Goal: Information Seeking & Learning: Learn about a topic

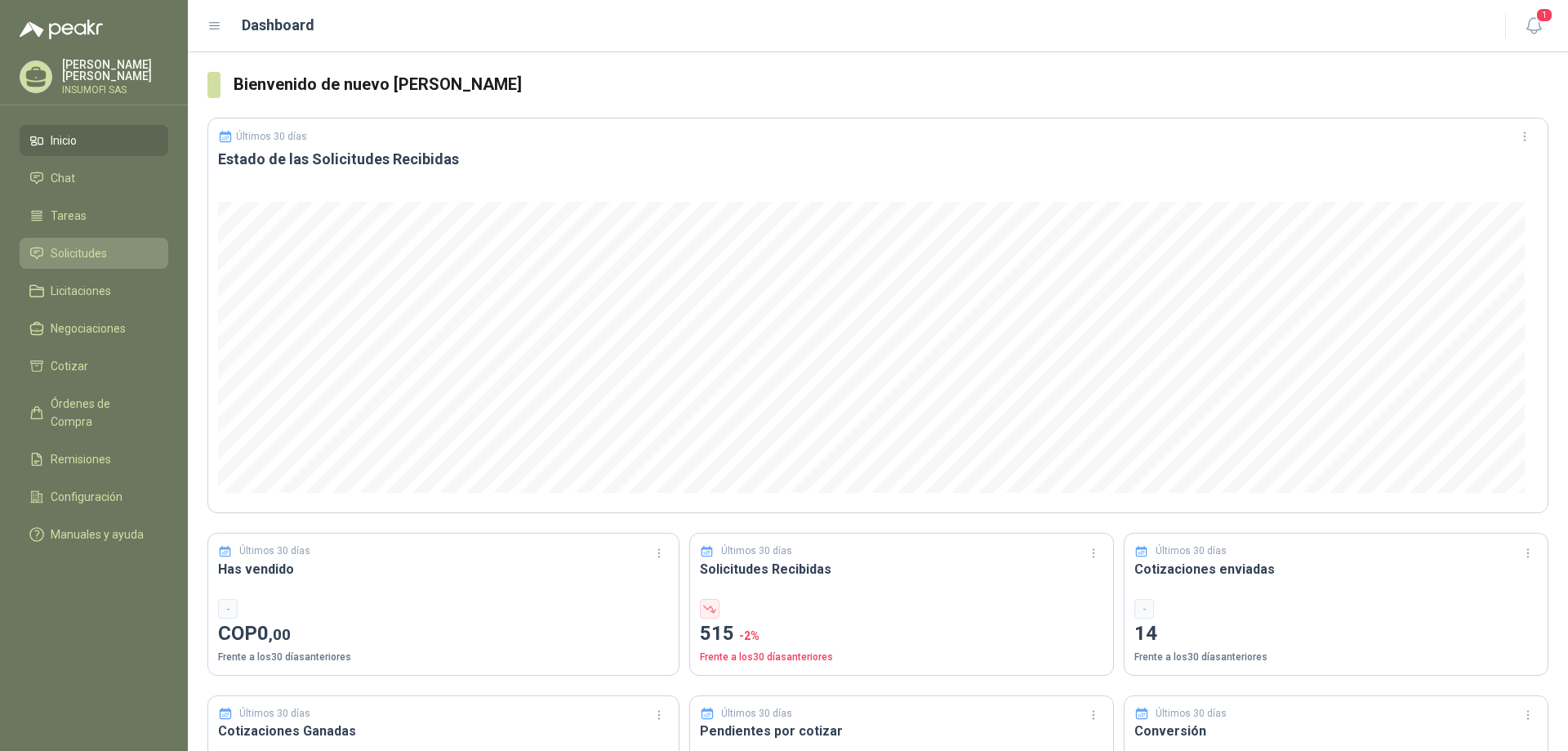
click at [65, 253] on span "Solicitudes" at bounding box center [78, 253] width 56 height 18
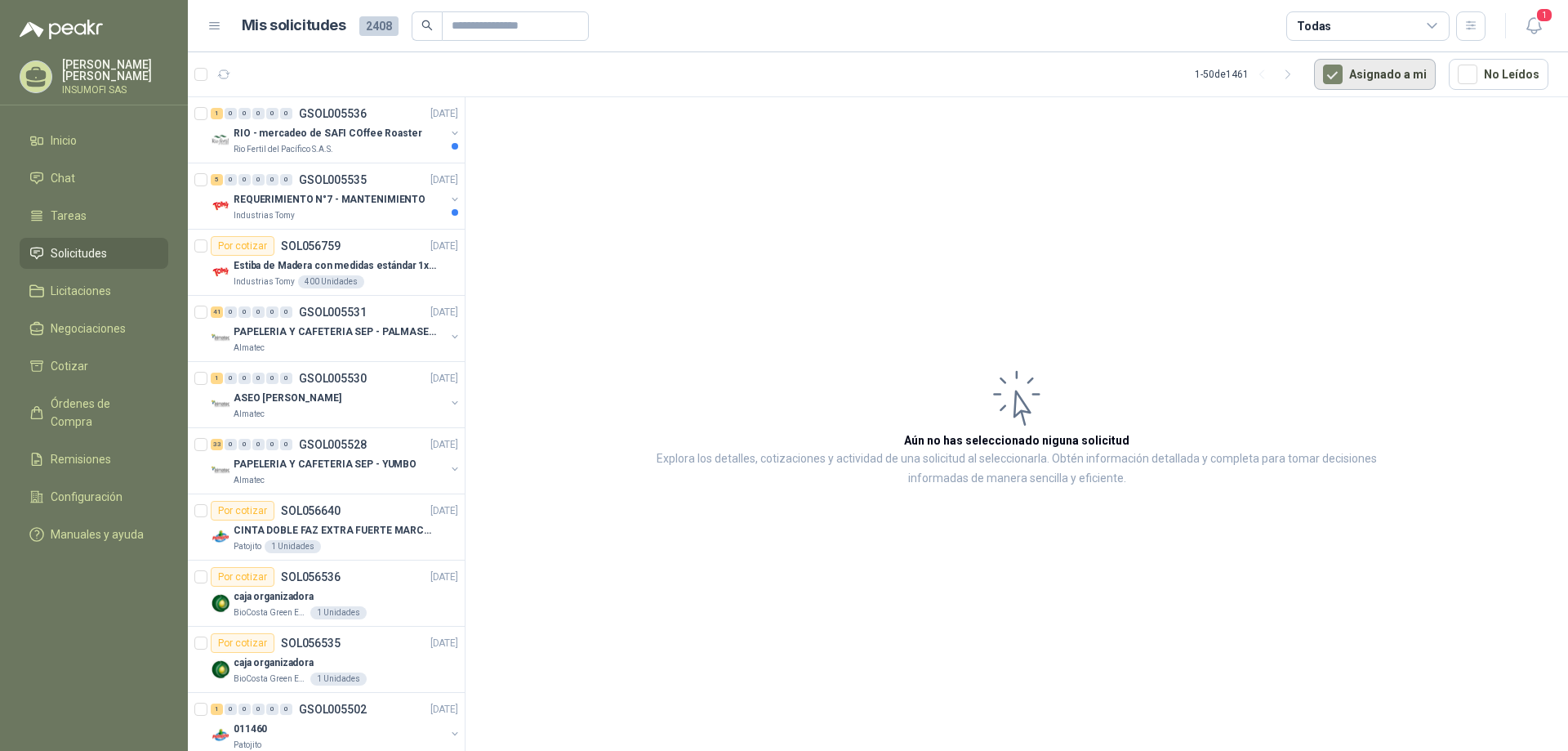
click at [1375, 80] on button "Asignado a mi" at bounding box center [1375, 75] width 122 height 31
click at [340, 265] on p "Estiba de Madera con medidas estándar 1x120x15 de alto" at bounding box center [334, 266] width 204 height 16
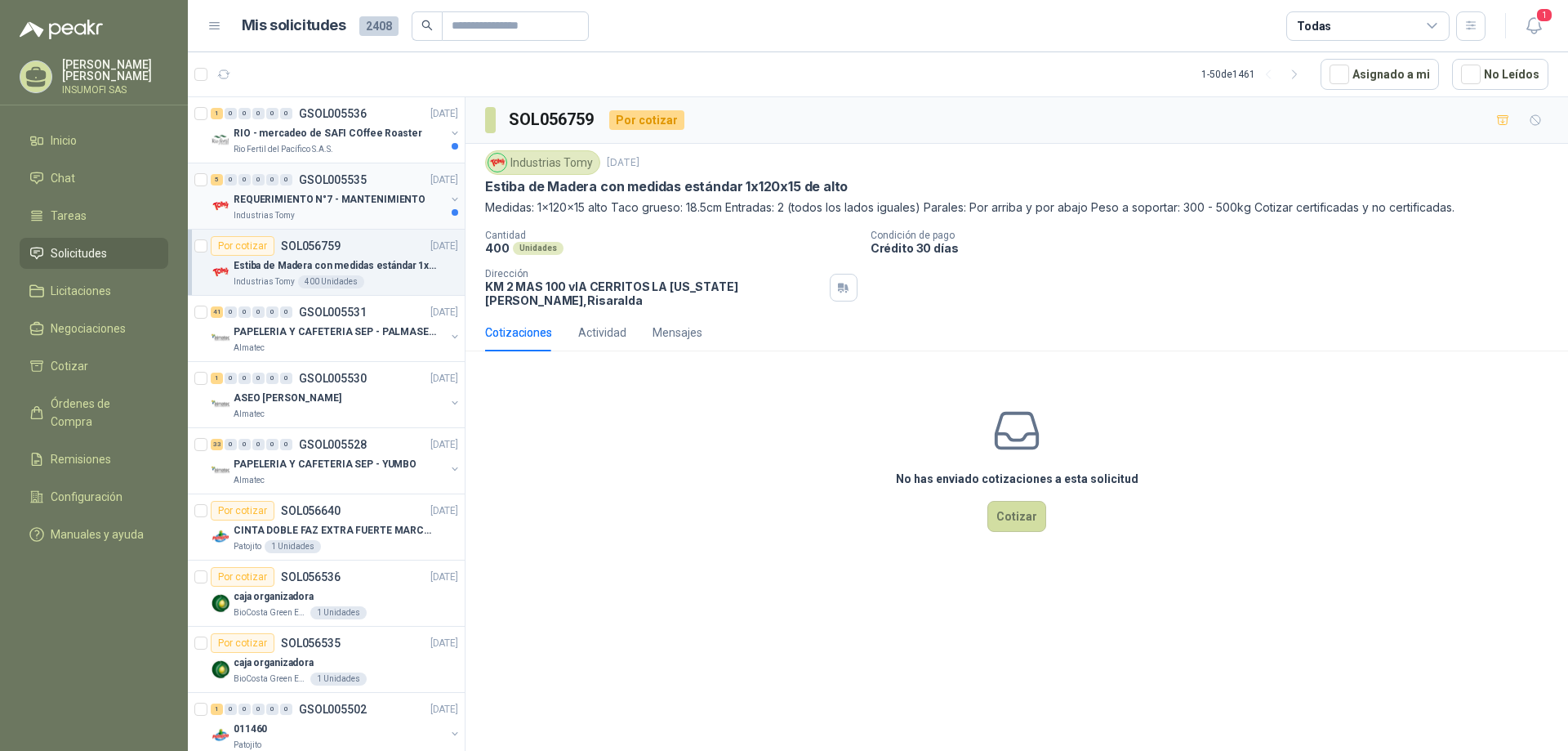
click at [316, 195] on p "REQUERIMIENTO N°7 - MANTENIMIENTO" at bounding box center [329, 200] width 192 height 16
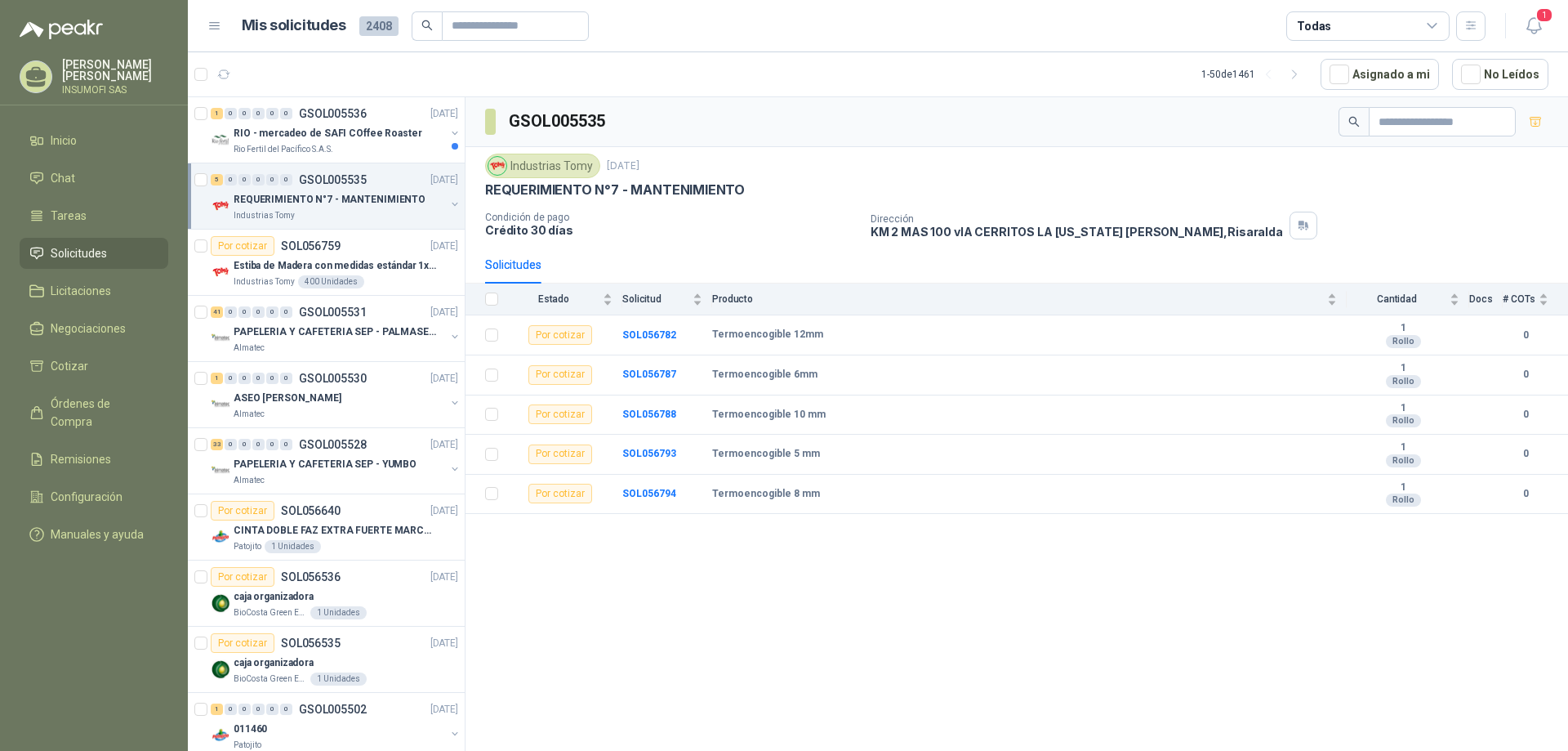
click at [376, 210] on div "Industrias Tomy" at bounding box center [338, 216] width 211 height 13
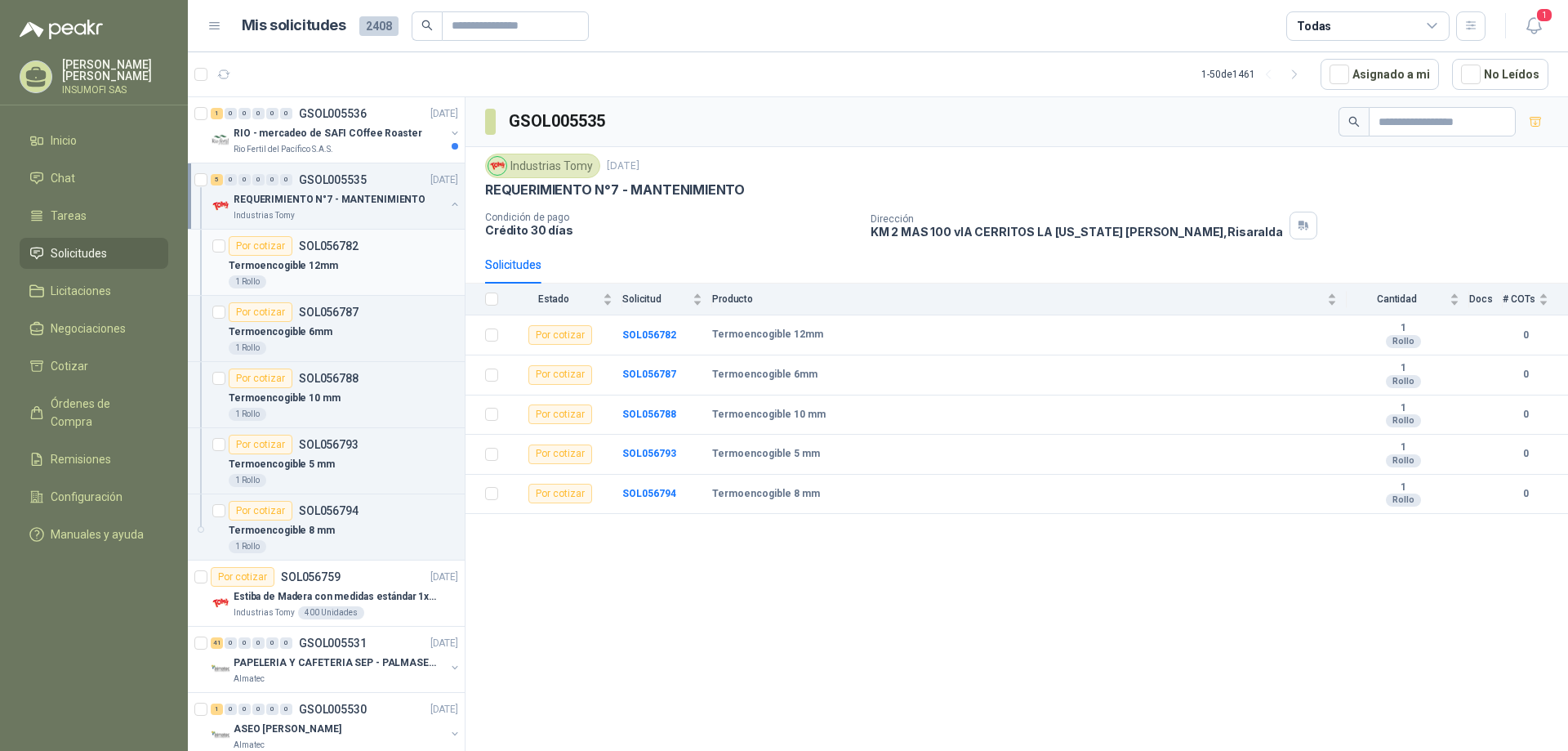
click at [334, 248] on p "SOL056782" at bounding box center [329, 246] width 60 height 12
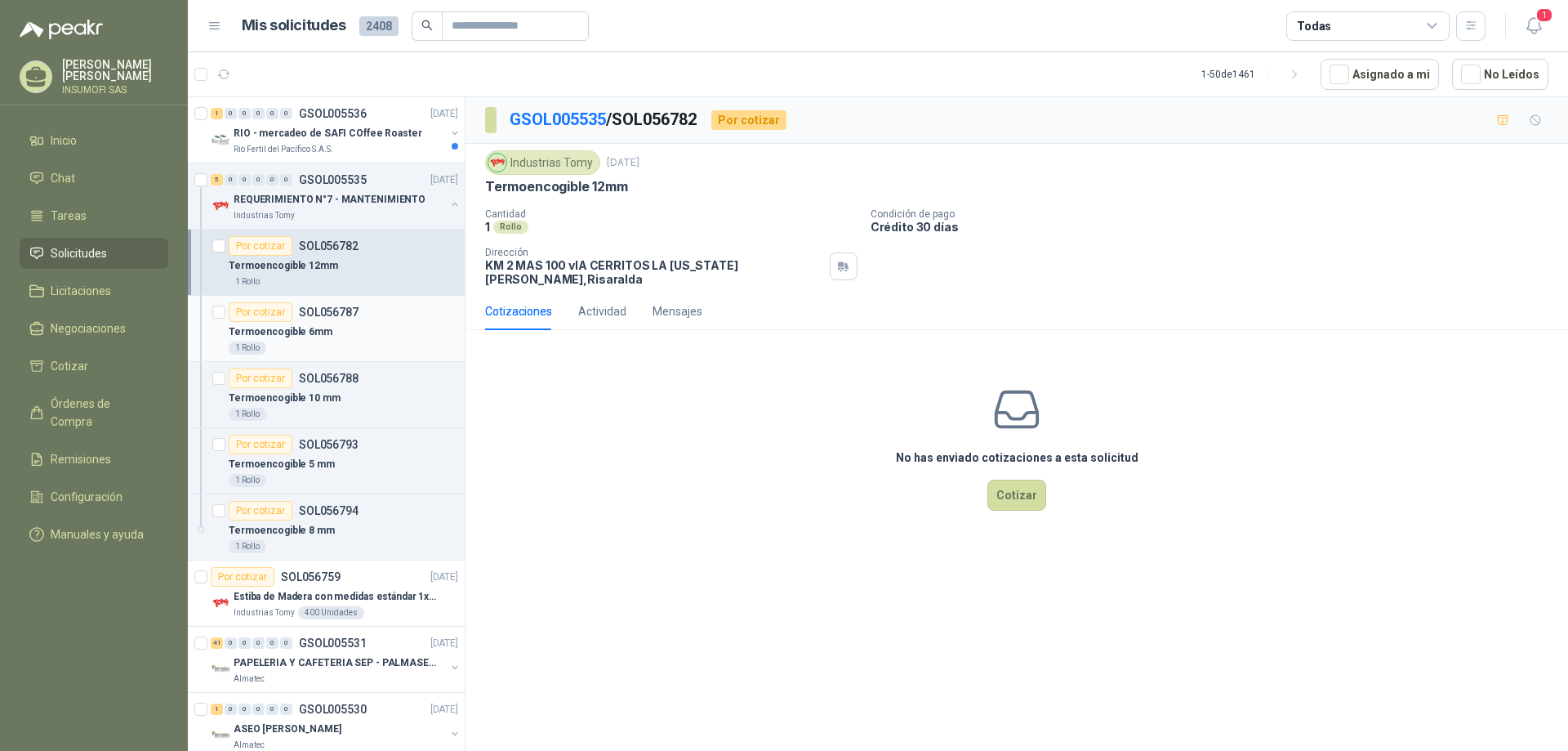
click at [308, 333] on p "Termoencogible 6mm" at bounding box center [280, 333] width 103 height 16
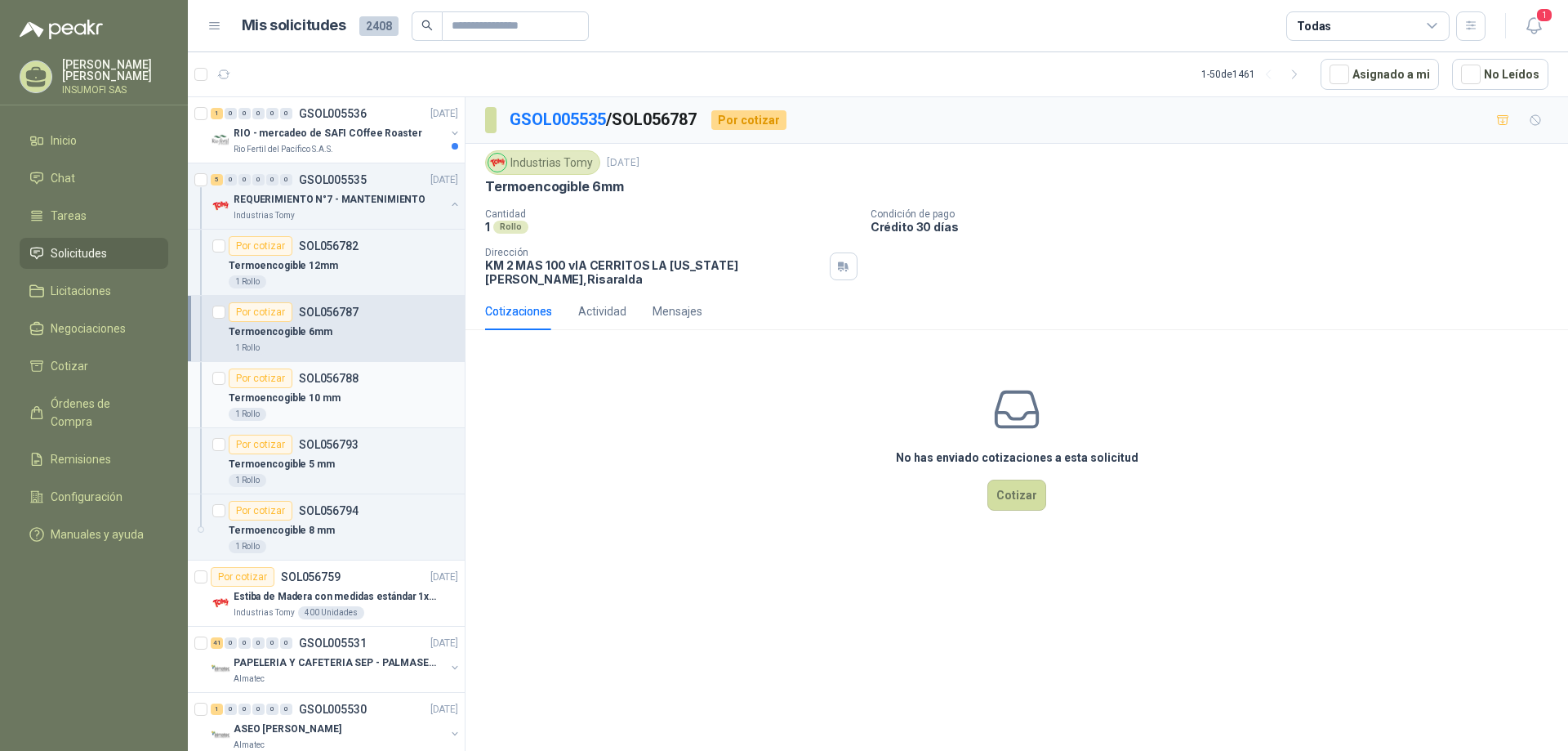
click at [330, 395] on p "Termoencogible 10 mm" at bounding box center [285, 399] width 112 height 16
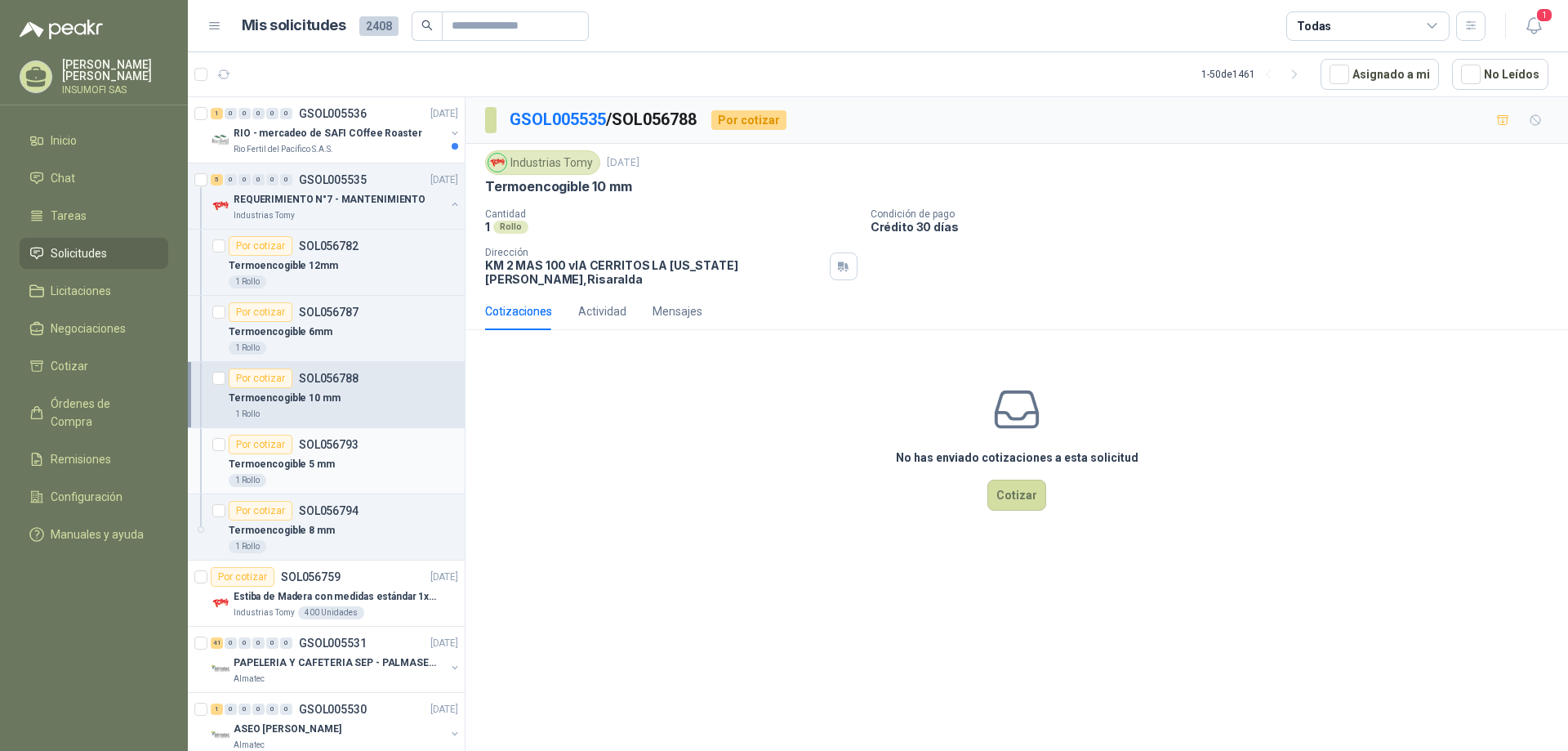
click at [351, 451] on p "SOL056793" at bounding box center [329, 445] width 60 height 12
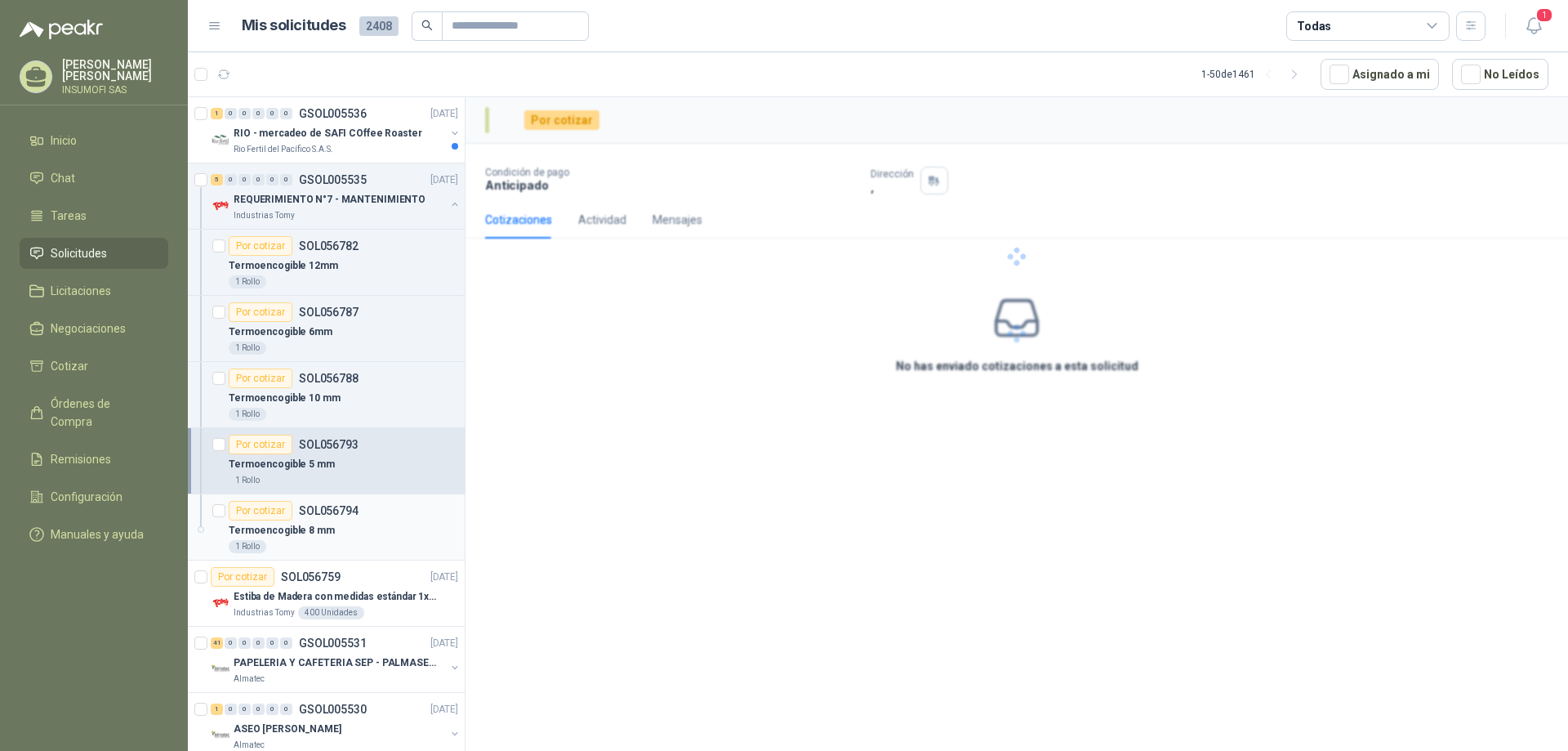
click at [351, 518] on div "Por cotizar SOL056794" at bounding box center [294, 511] width 130 height 20
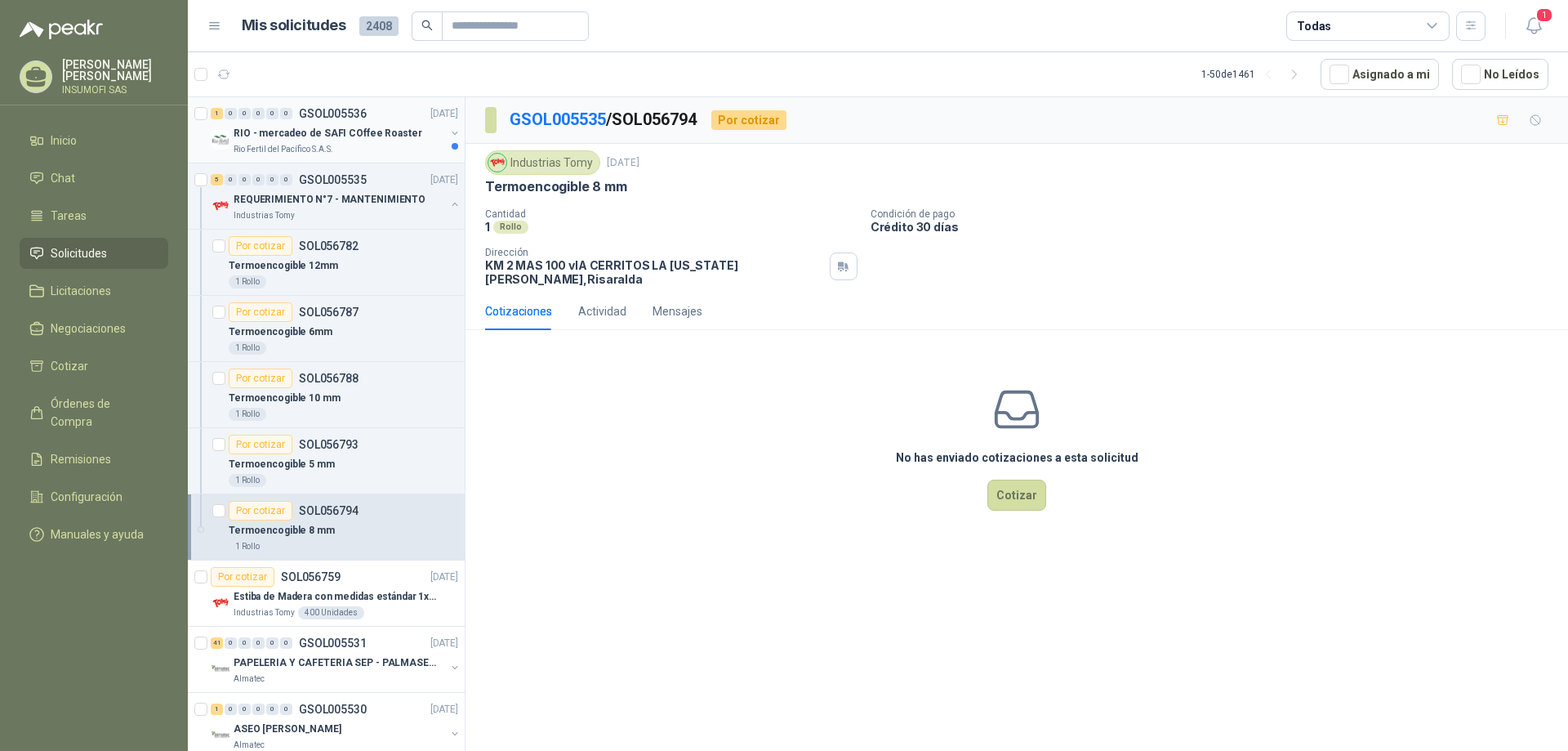
click at [301, 138] on p "RIO - mercadeo de SAFI COffee Roaster" at bounding box center [328, 134] width 189 height 16
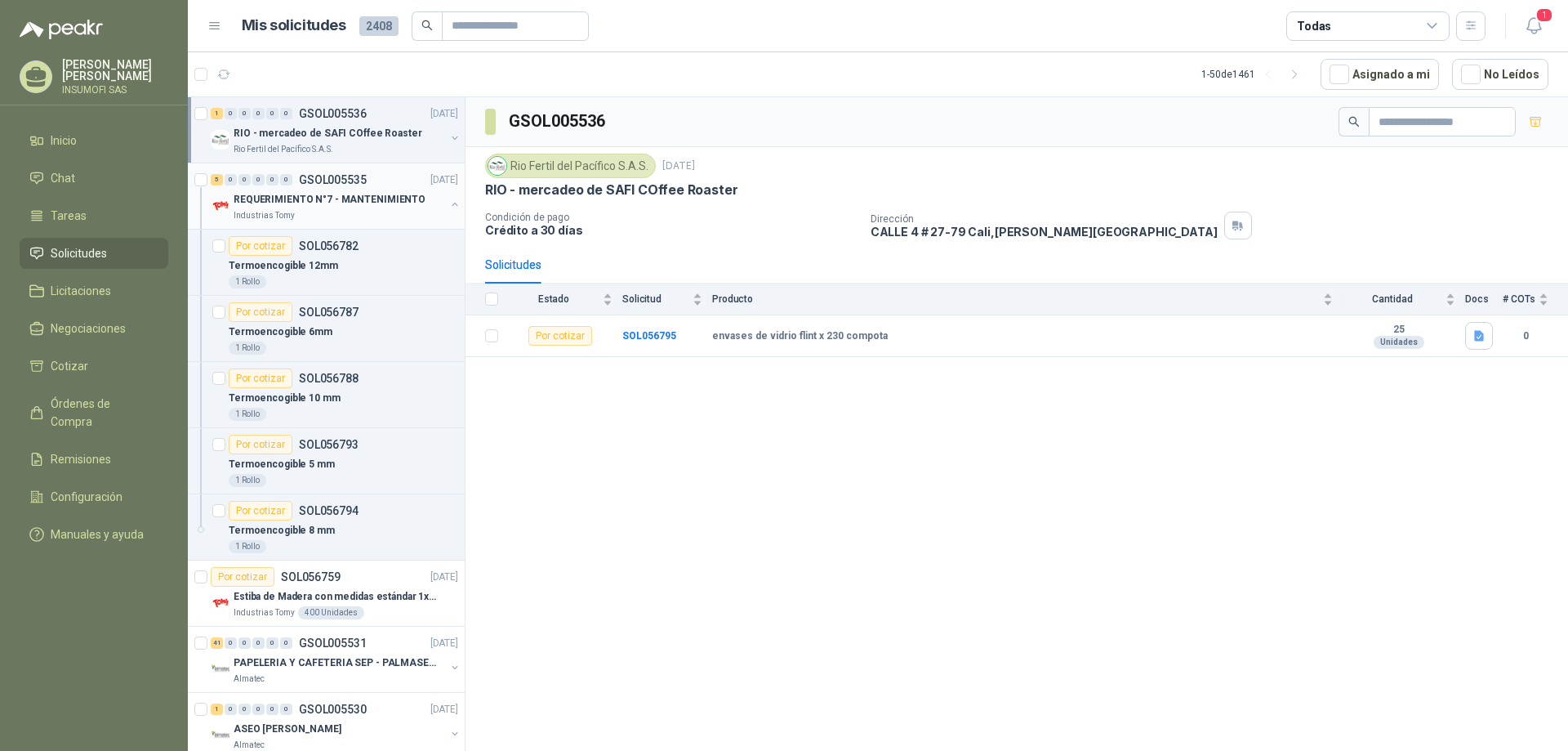
click at [301, 201] on p "REQUERIMIENTO N°7 - MANTENIMIENTO" at bounding box center [329, 200] width 192 height 16
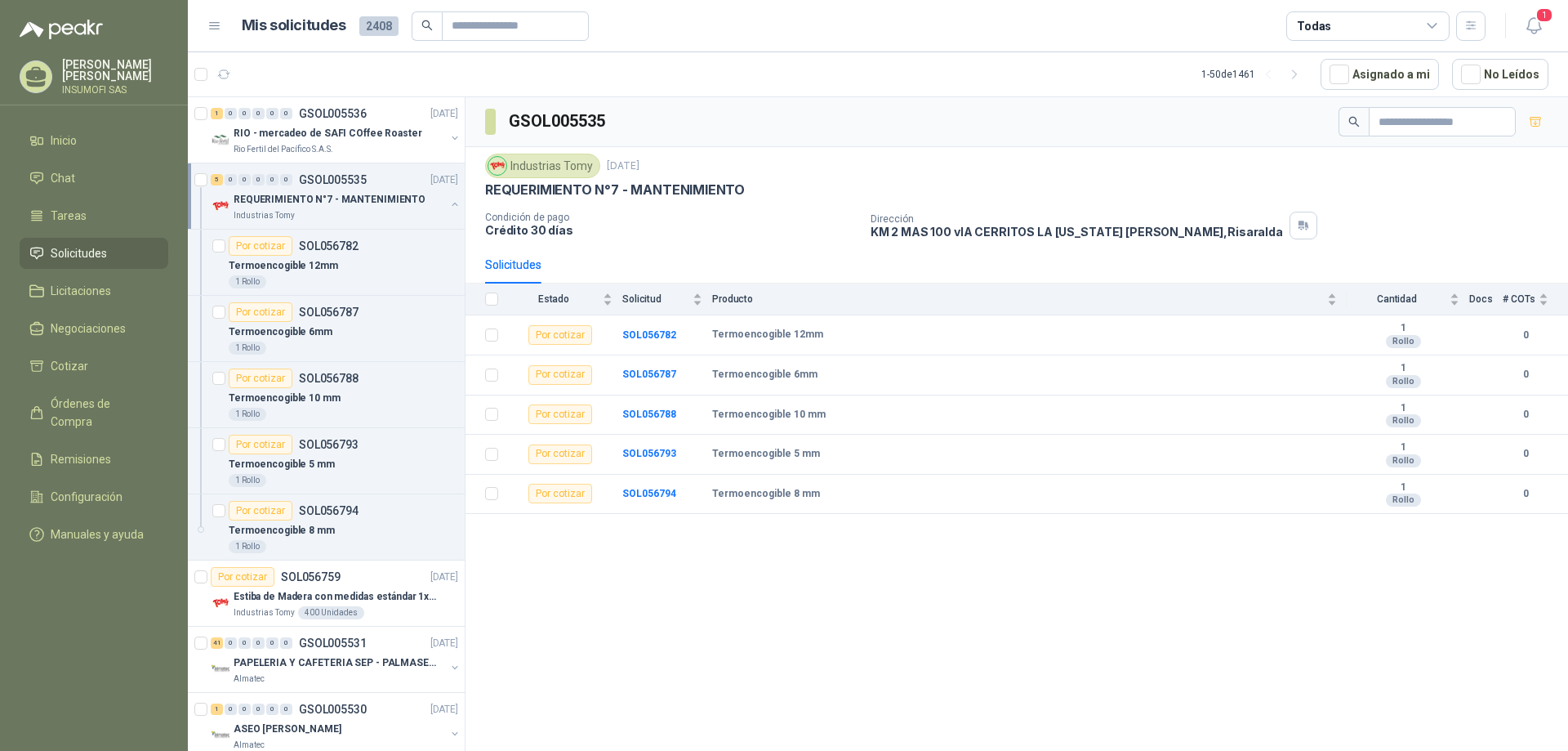
click at [301, 201] on p "REQUERIMIENTO N°7 - MANTENIMIENTO" at bounding box center [329, 200] width 192 height 16
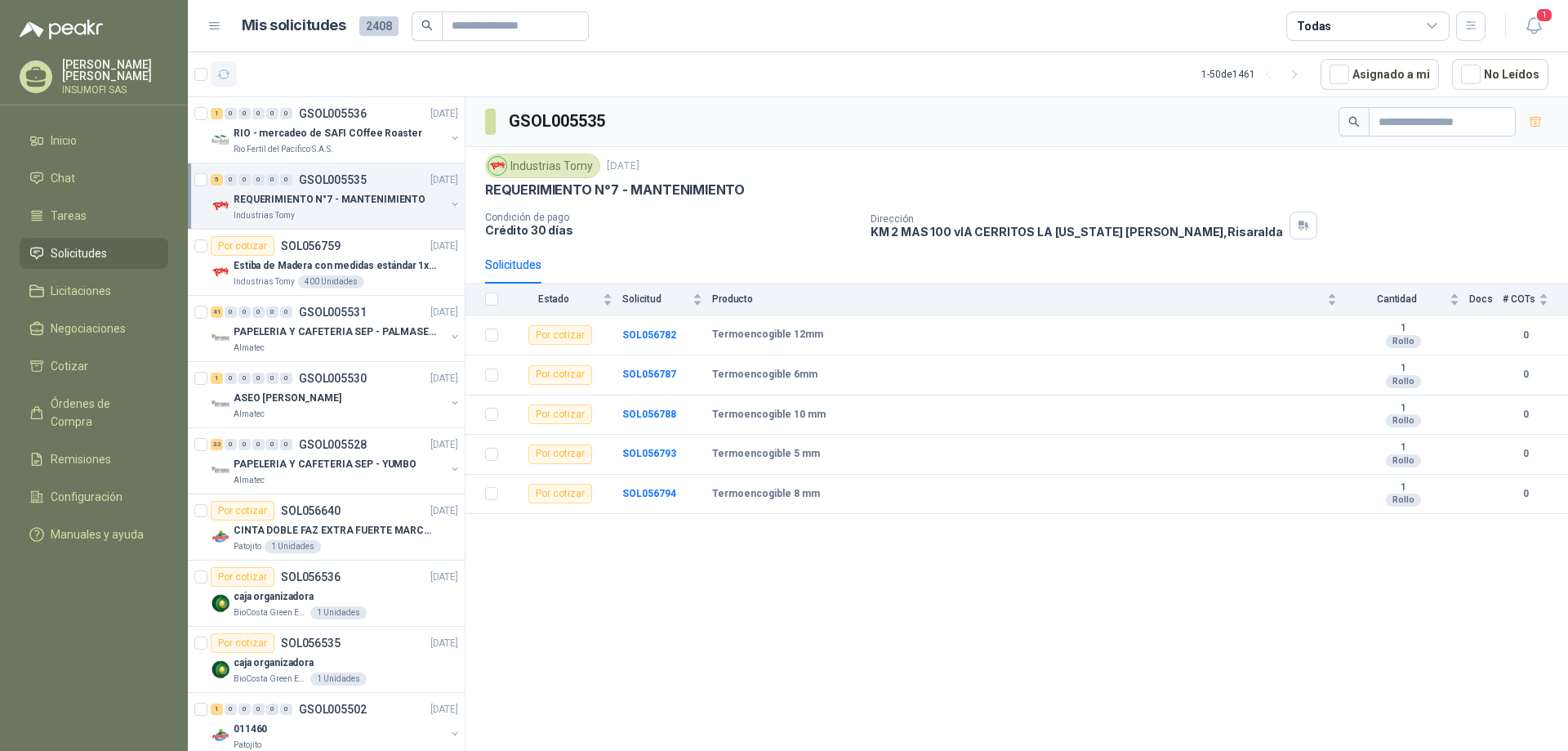
click at [220, 80] on icon "button" at bounding box center [224, 75] width 14 height 14
click at [1538, 26] on icon "button" at bounding box center [1535, 26] width 21 height 21
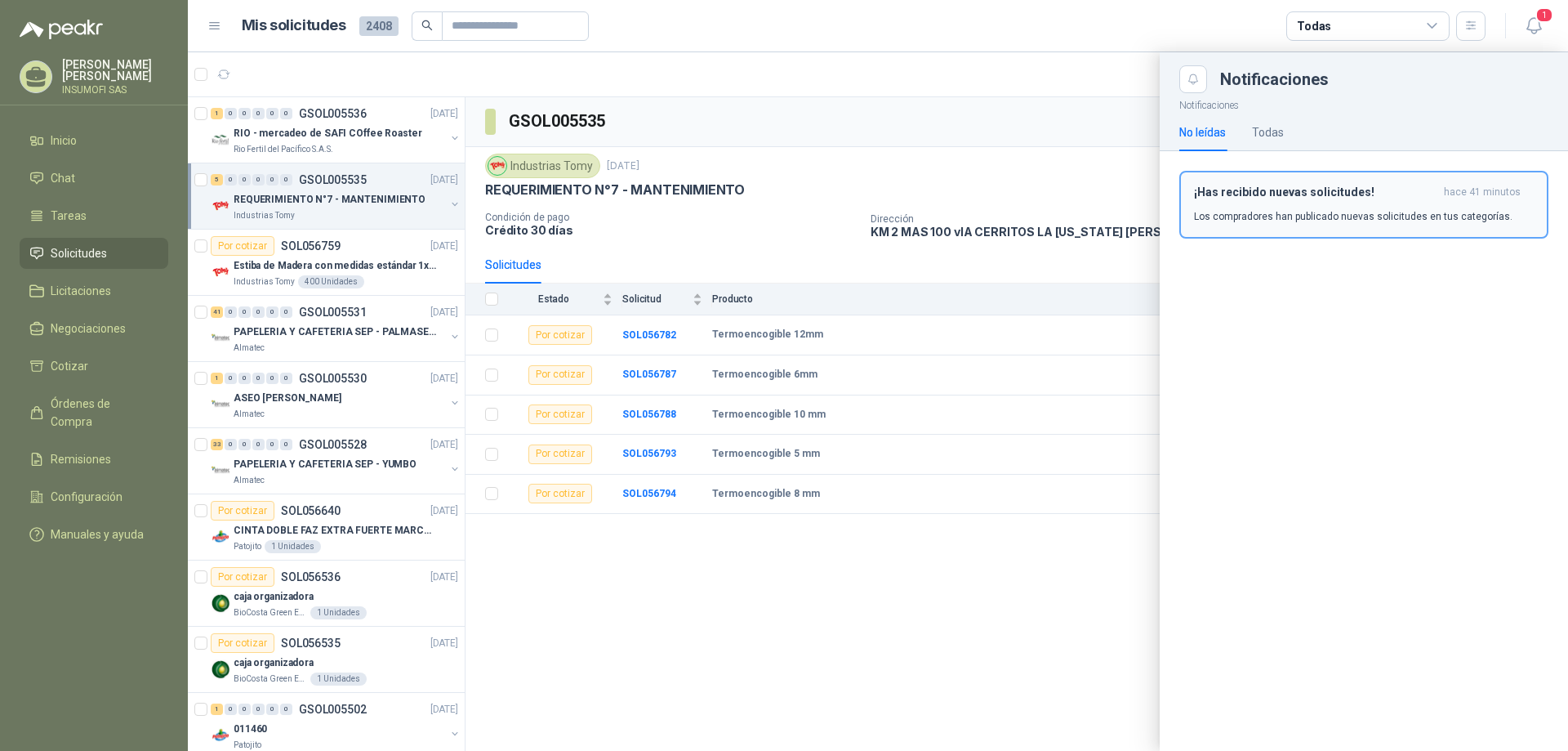
click at [1366, 205] on div "¡Has recibido nuevas solicitudes! hace 41 minutos Los compradores han publicado…" at bounding box center [1363, 204] width 339 height 38
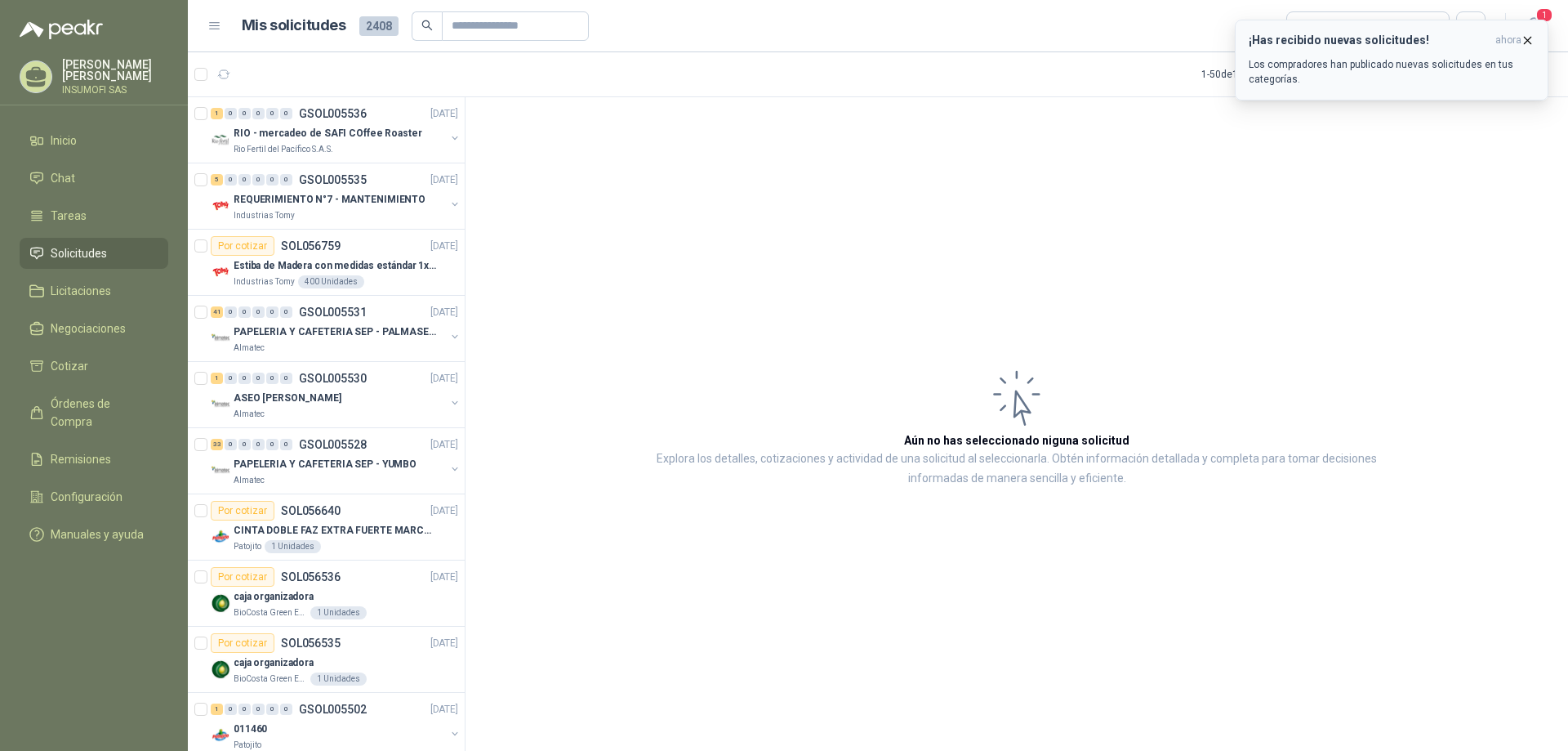
click at [1392, 62] on p "Los compradores han publicado nuevas solicitudes en tus categorías." at bounding box center [1392, 72] width 286 height 30
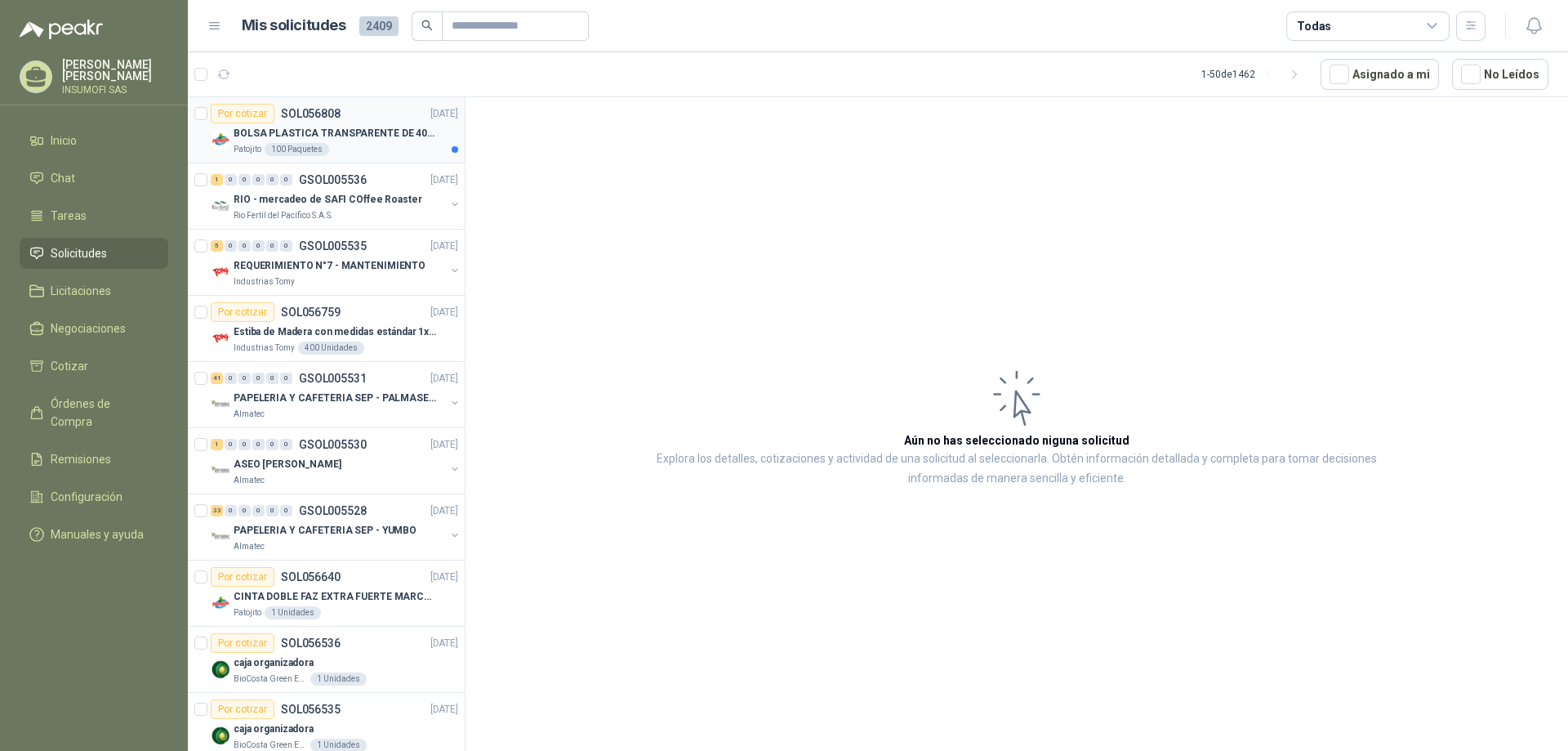
click at [343, 139] on p "BOLSA PLASTICA TRANSPARENTE DE 40*60 CMS" at bounding box center [334, 134] width 204 height 16
